Goal: Transaction & Acquisition: Purchase product/service

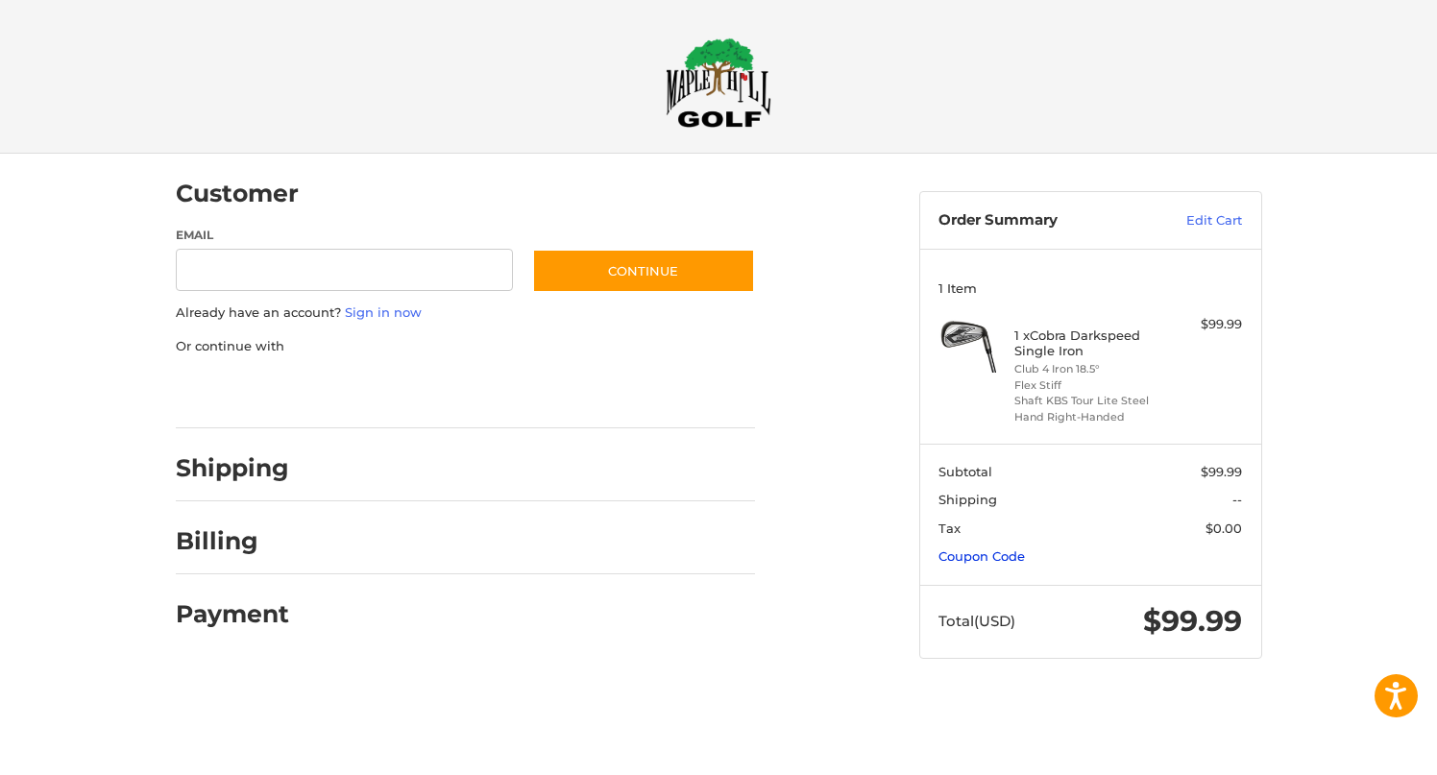
click at [990, 557] on link "Coupon Code" at bounding box center [981, 555] width 86 height 15
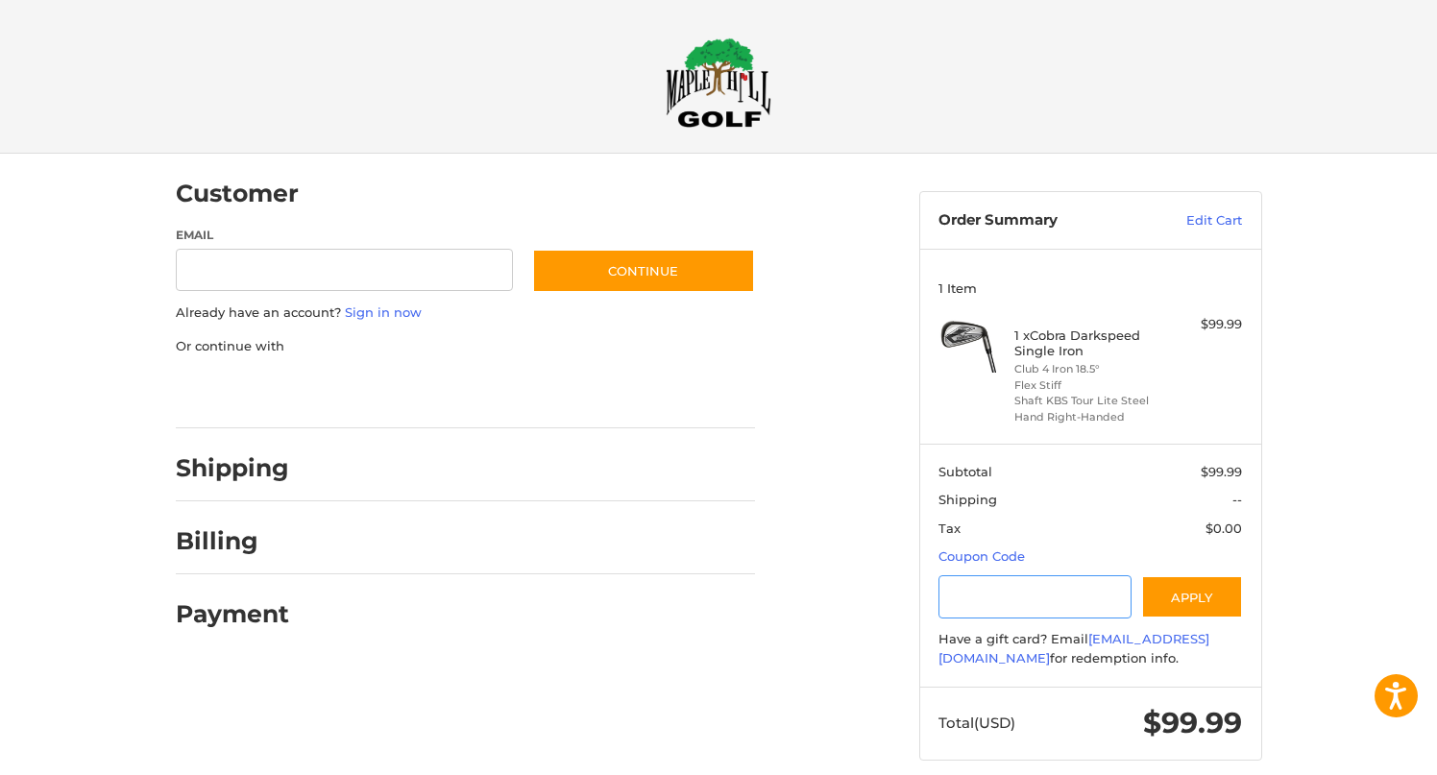
click at [1016, 602] on input "Gift Certificate or Coupon Code" at bounding box center [1034, 596] width 193 height 43
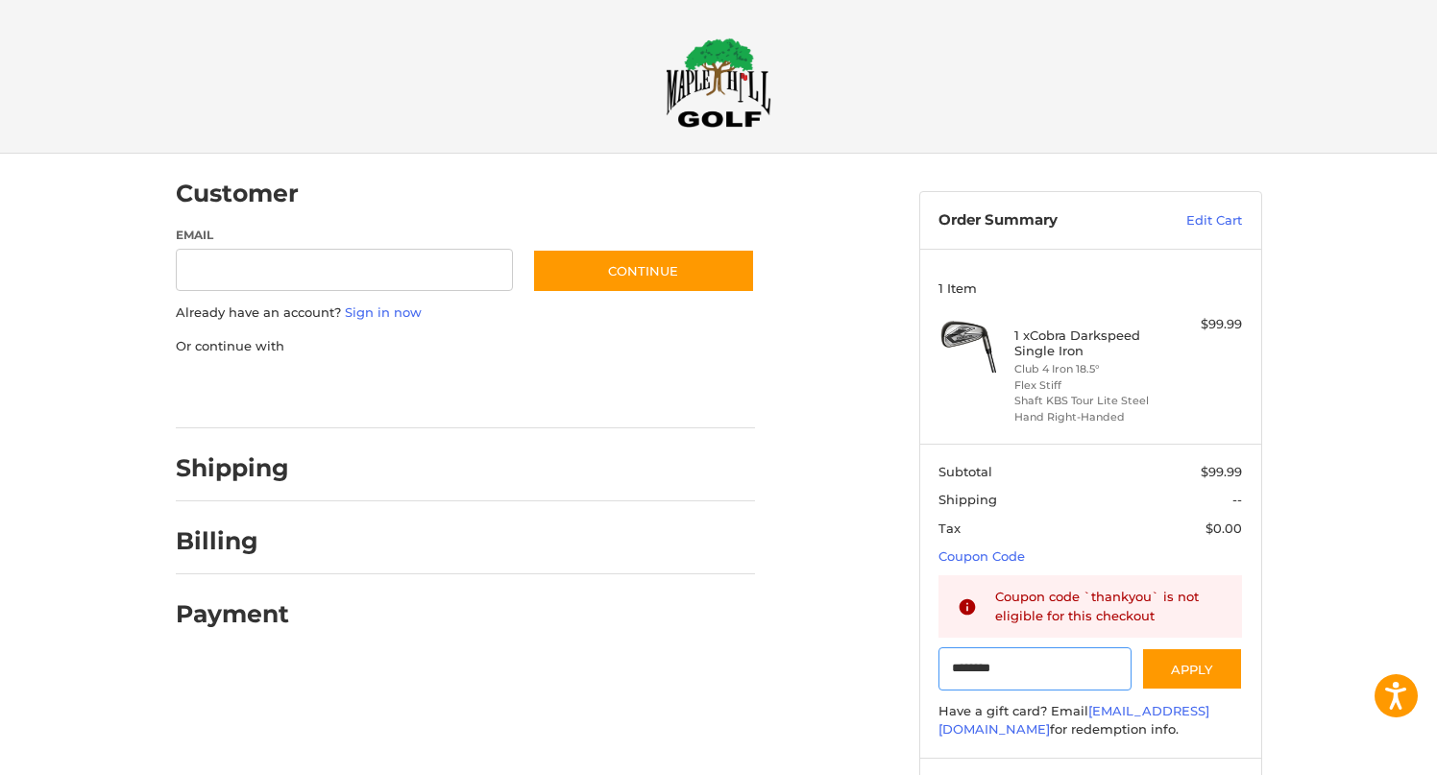
type input "********"
